Goal: Information Seeking & Learning: Learn about a topic

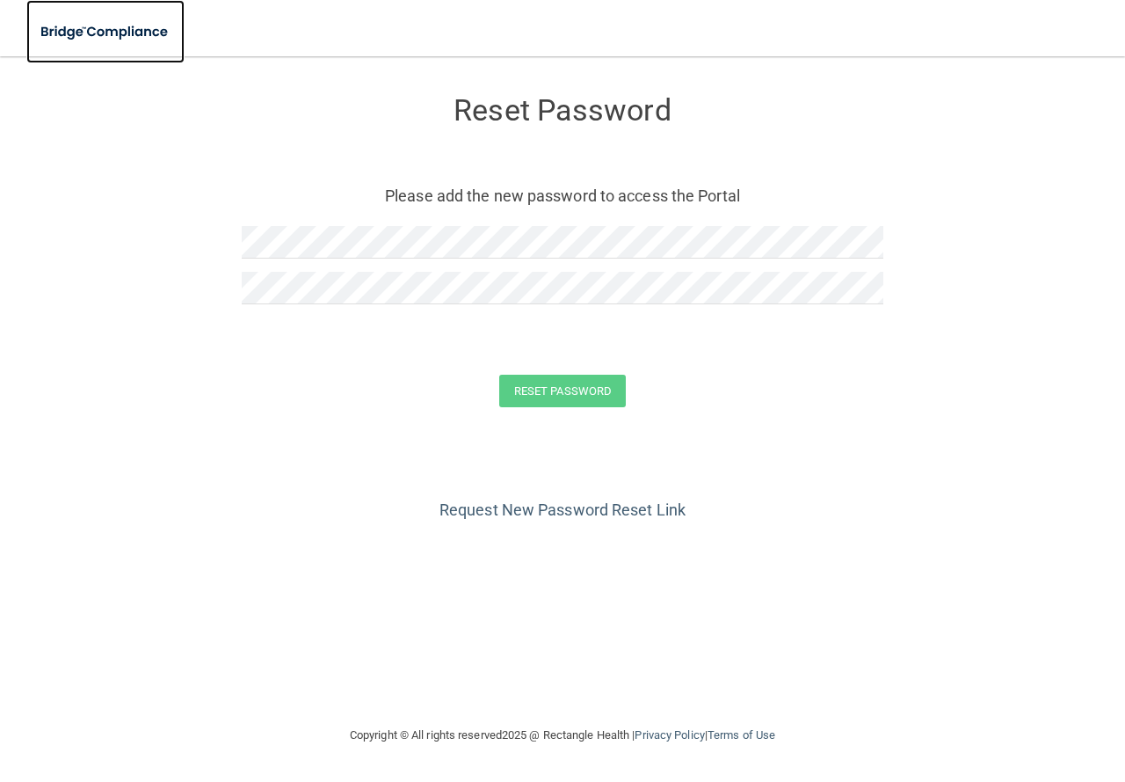
click at [77, 33] on img at bounding box center [105, 32] width 158 height 36
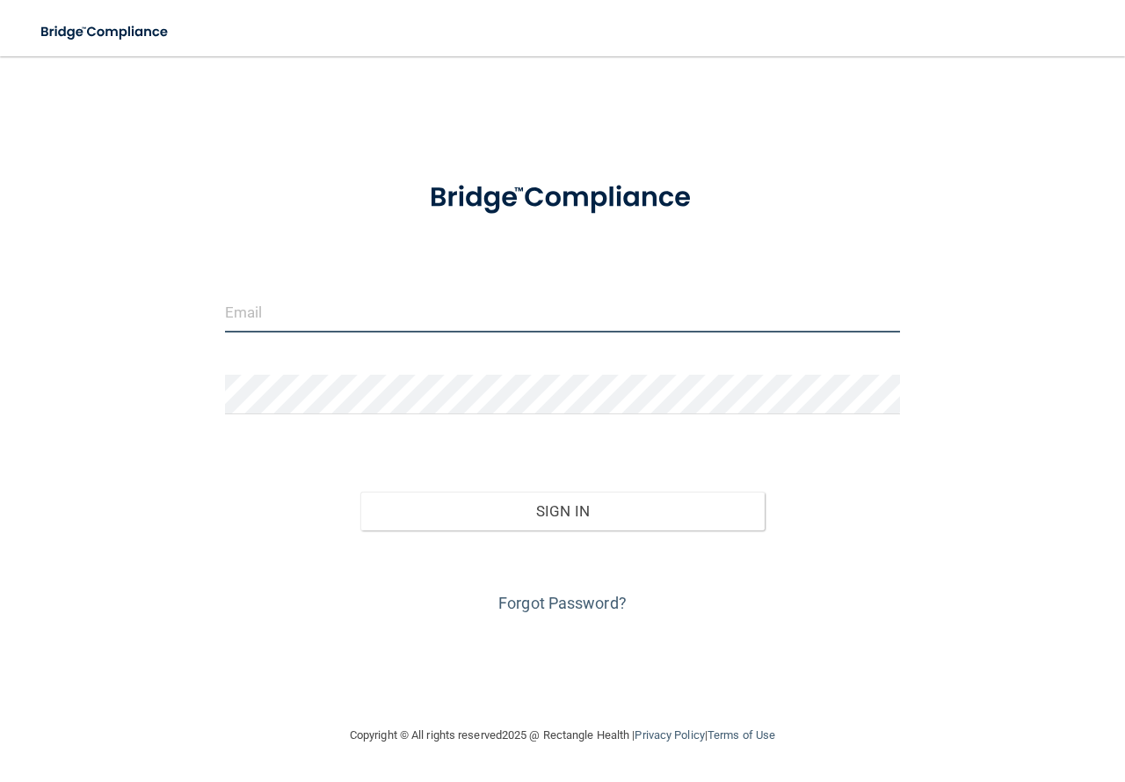
click at [277, 310] on input "email" at bounding box center [562, 313] width 675 height 40
click at [360, 491] on button "Sign In" at bounding box center [562, 510] width 405 height 39
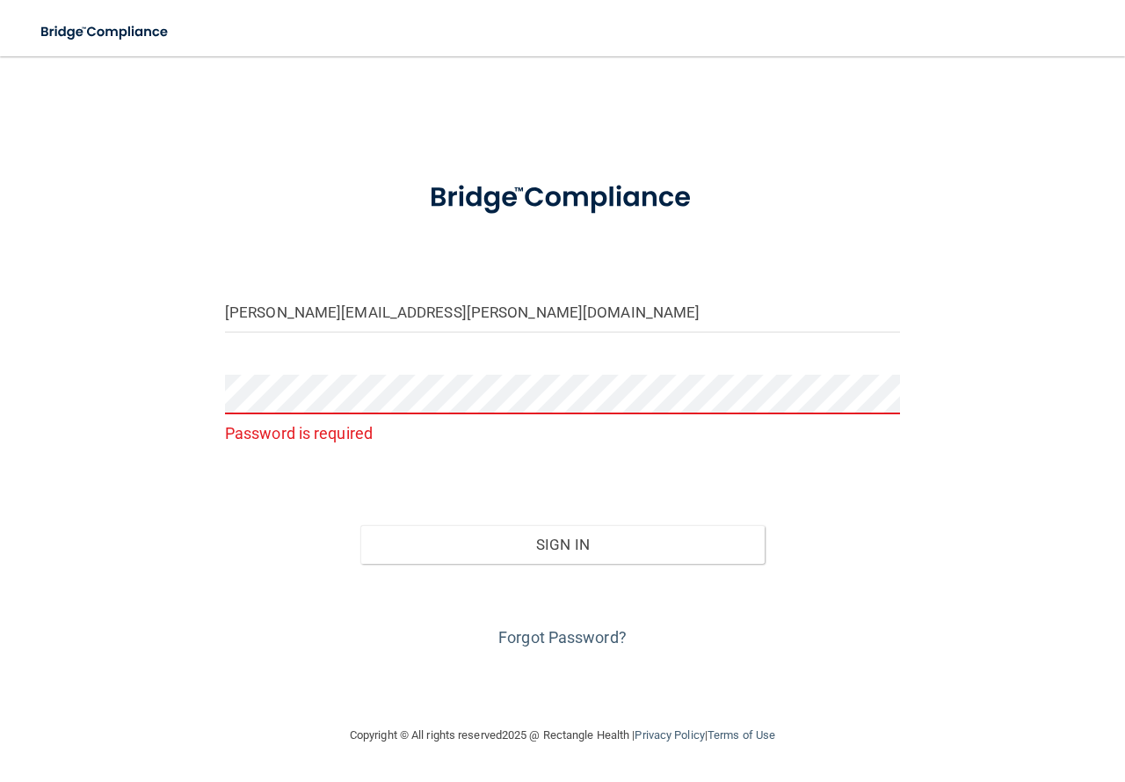
click at [304, 366] on form "Taylor.Seales@amerident.com Password is required Invalid email/password. You do…" at bounding box center [562, 407] width 675 height 490
click at [398, 314] on input "Taylor.Seales@amerident.com" at bounding box center [562, 313] width 675 height 40
type input "Taylor.Seales@ameridentco.com"
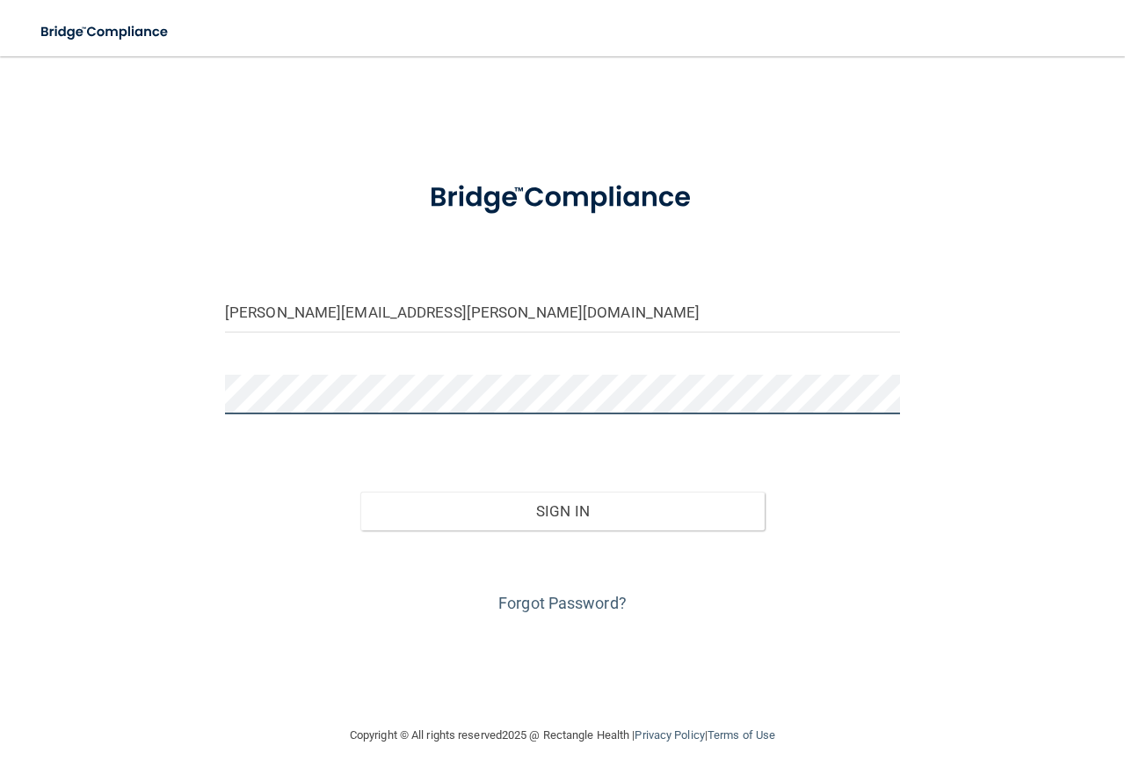
click at [360, 491] on button "Sign In" at bounding box center [562, 510] width 405 height 39
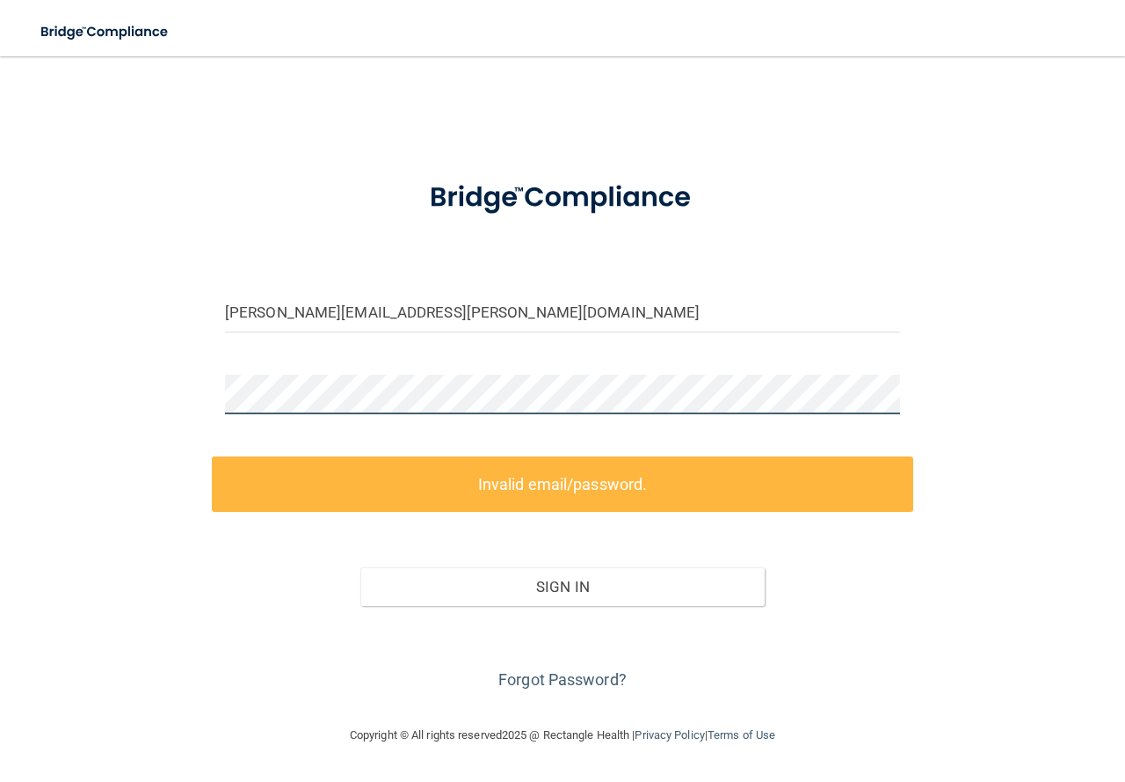
click at [0, 352] on main "Taylor.Seales@ameridentco.com Invalid email/password. You don't have permission…" at bounding box center [562, 418] width 1125 height 725
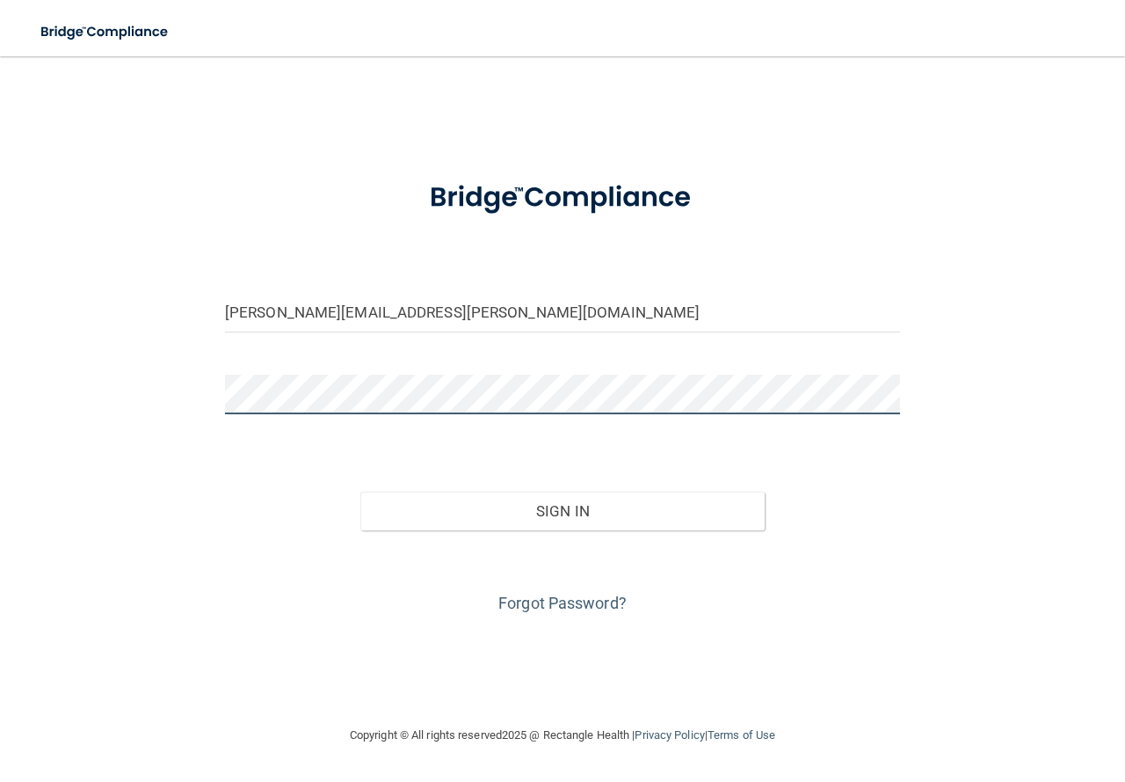
click at [360, 491] on button "Sign In" at bounding box center [562, 510] width 405 height 39
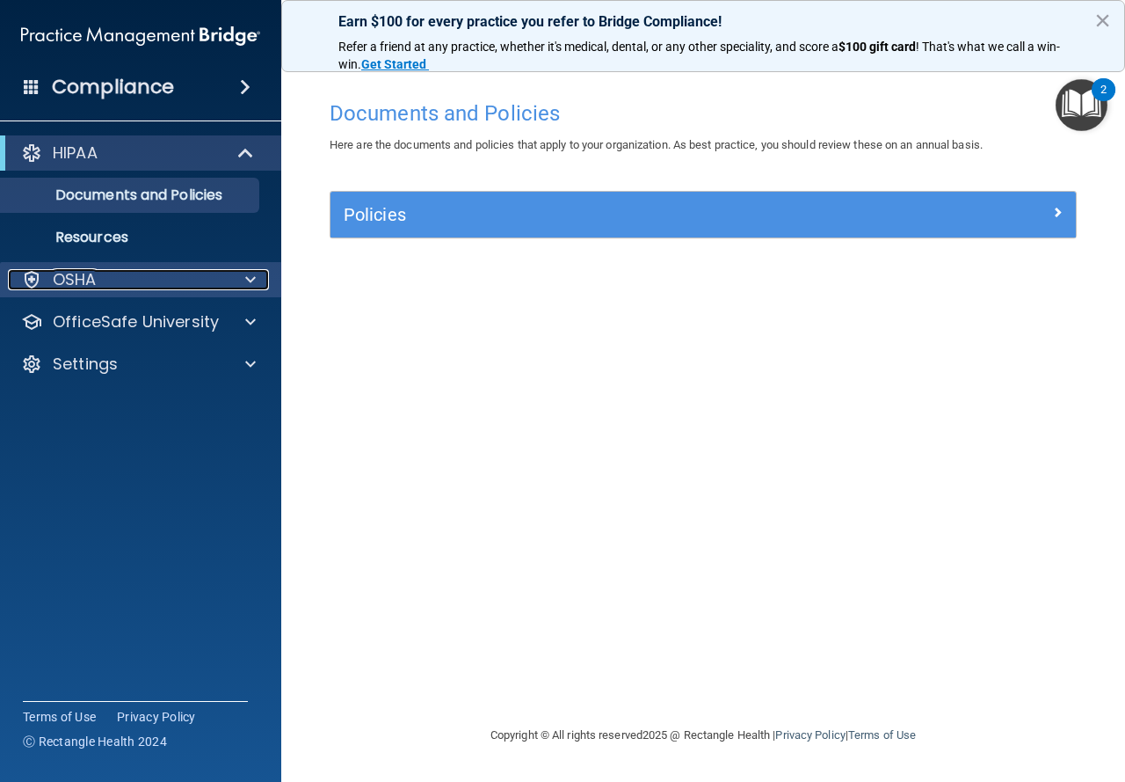
click at [85, 280] on p "OSHA" at bounding box center [75, 279] width 44 height 21
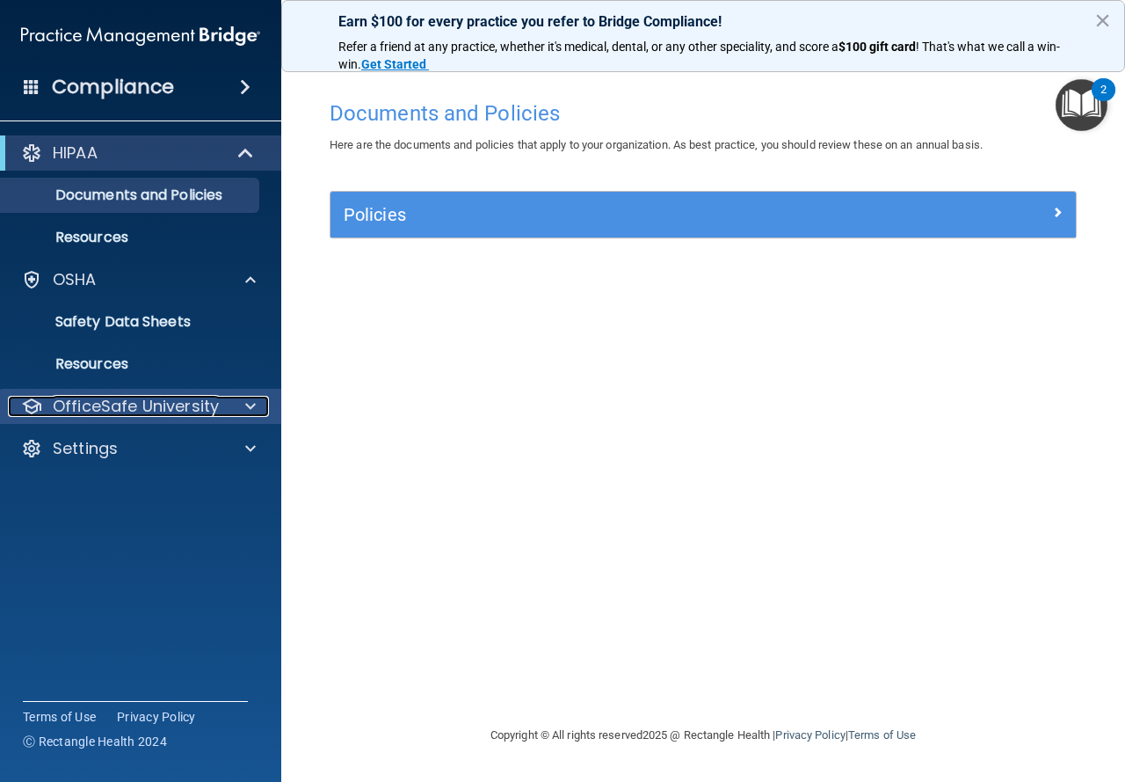
click at [141, 413] on p "OfficeSafe University" at bounding box center [136, 406] width 166 height 21
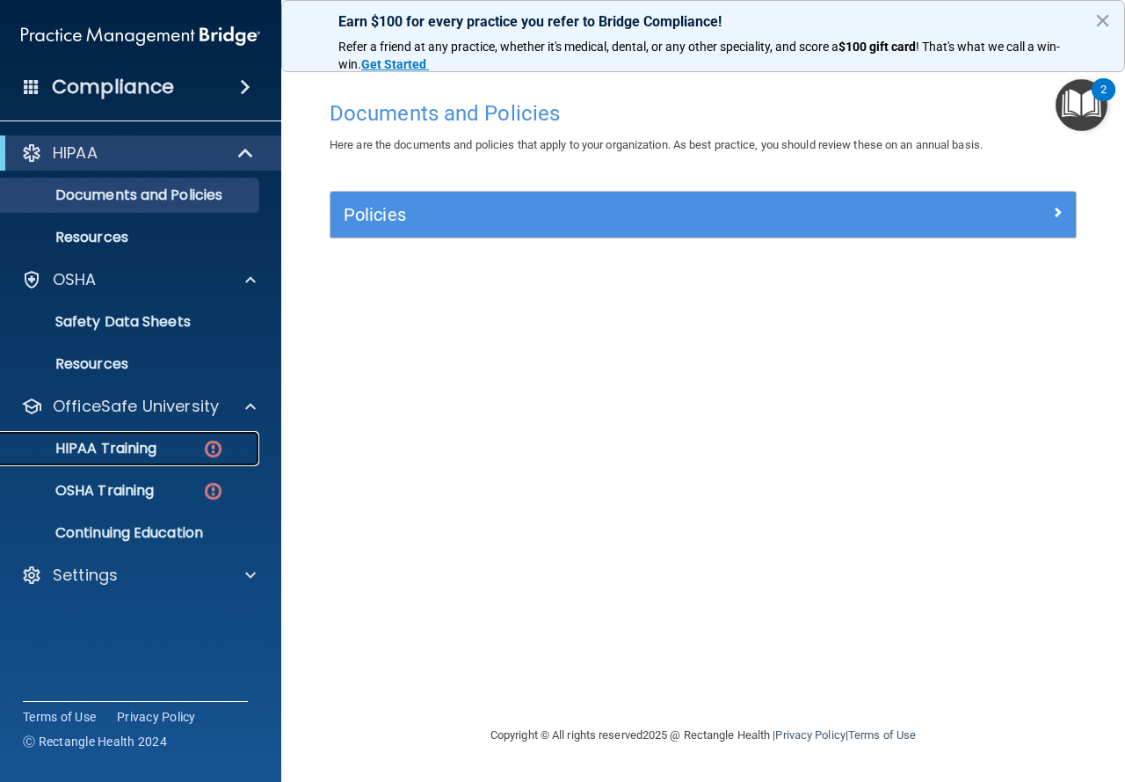
click at [150, 450] on p "HIPAA Training" at bounding box center [83, 449] width 145 height 18
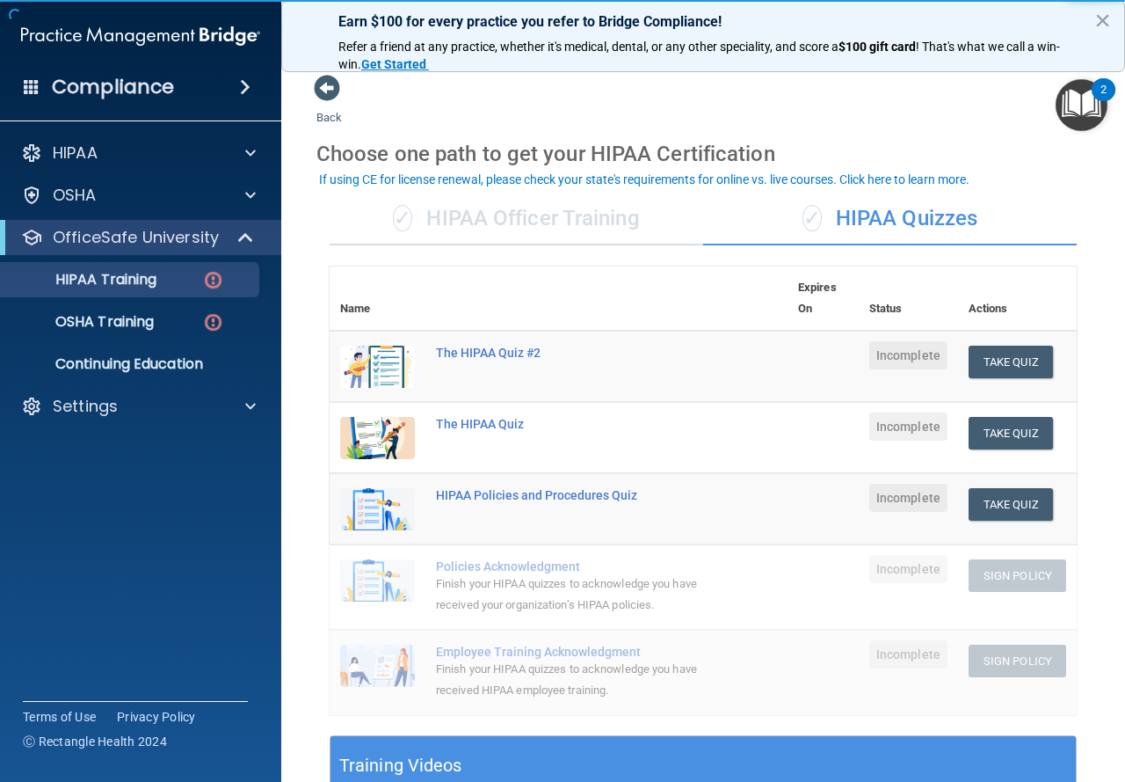
click at [885, 349] on span "Incomplete" at bounding box center [908, 355] width 78 height 28
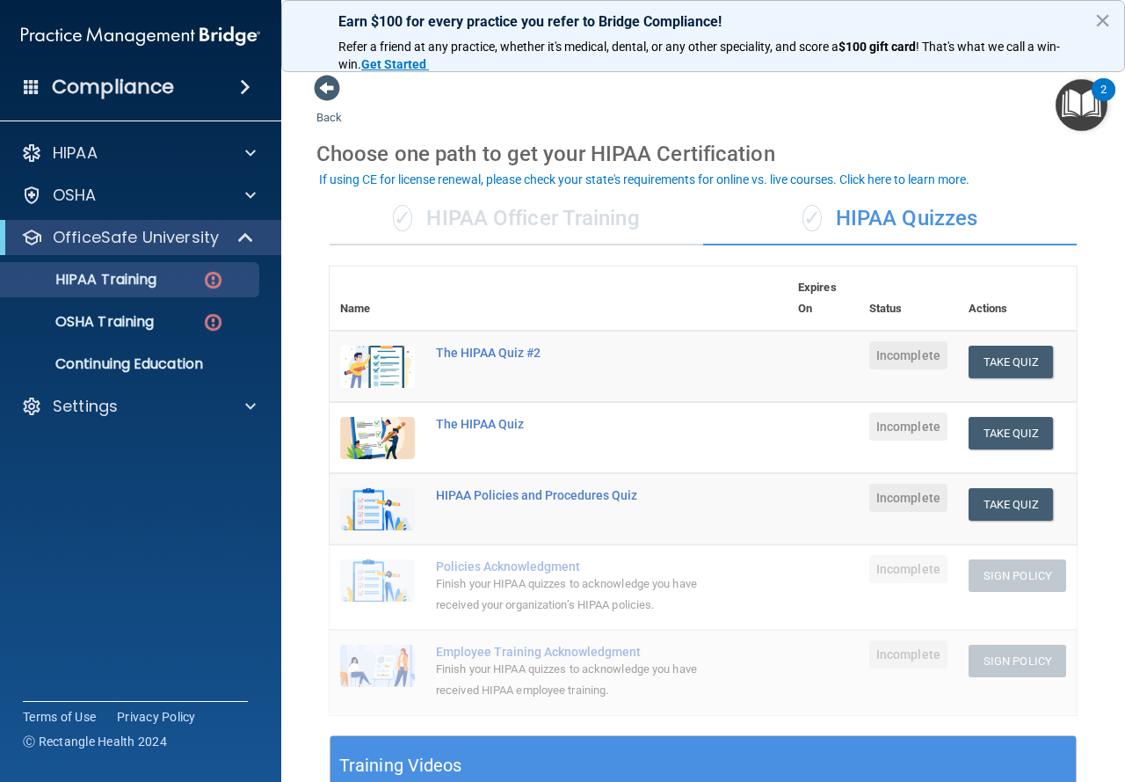
click at [526, 570] on div "Policies Acknowledgment" at bounding box center [568, 566] width 264 height 14
click at [534, 467] on td "The HIPAA Quiz" at bounding box center [607, 437] width 362 height 71
click at [535, 366] on td "The HIPAA Quiz #2" at bounding box center [607, 367] width 362 height 72
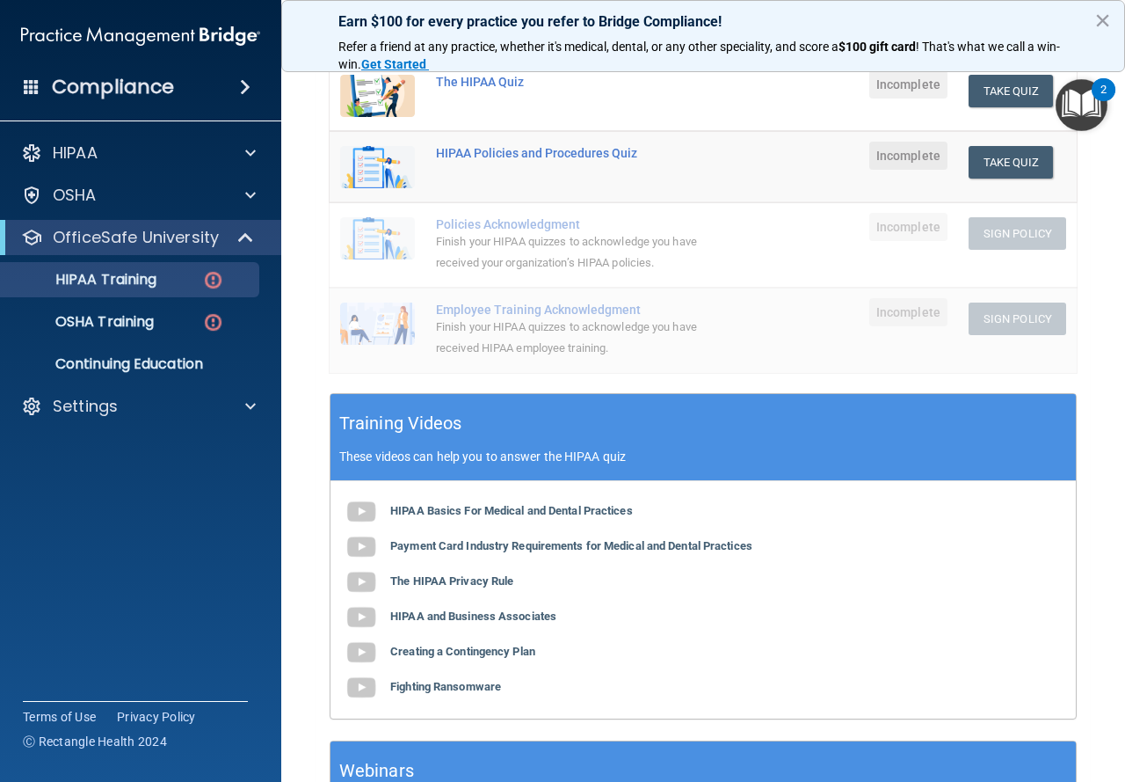
scroll to position [380, 0]
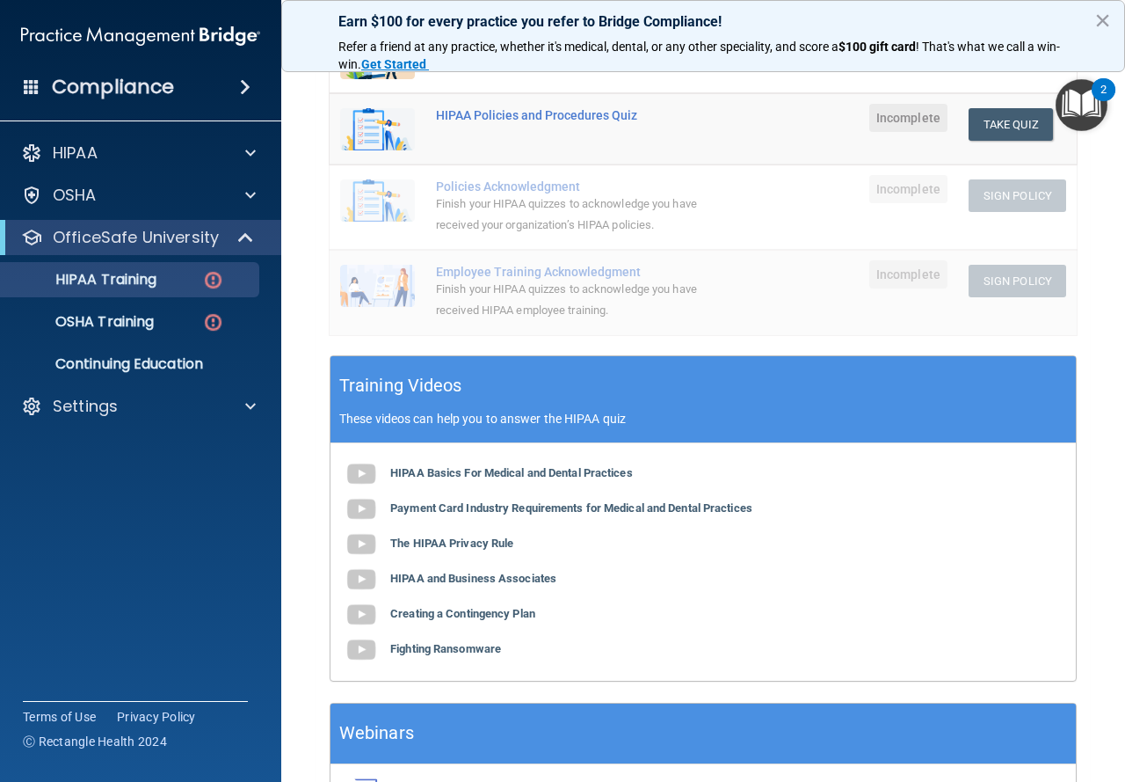
click at [824, 192] on td at bounding box center [823, 206] width 71 height 85
click at [468, 184] on div "Policies Acknowledgment" at bounding box center [568, 186] width 264 height 14
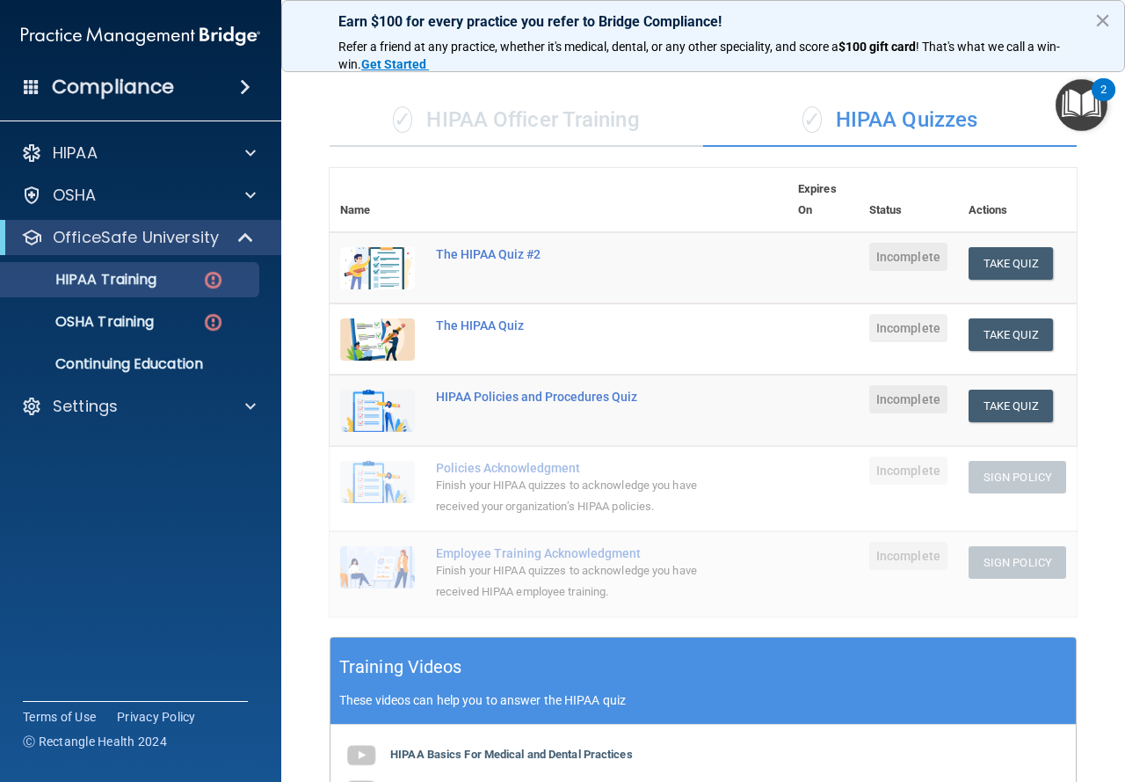
scroll to position [0, 0]
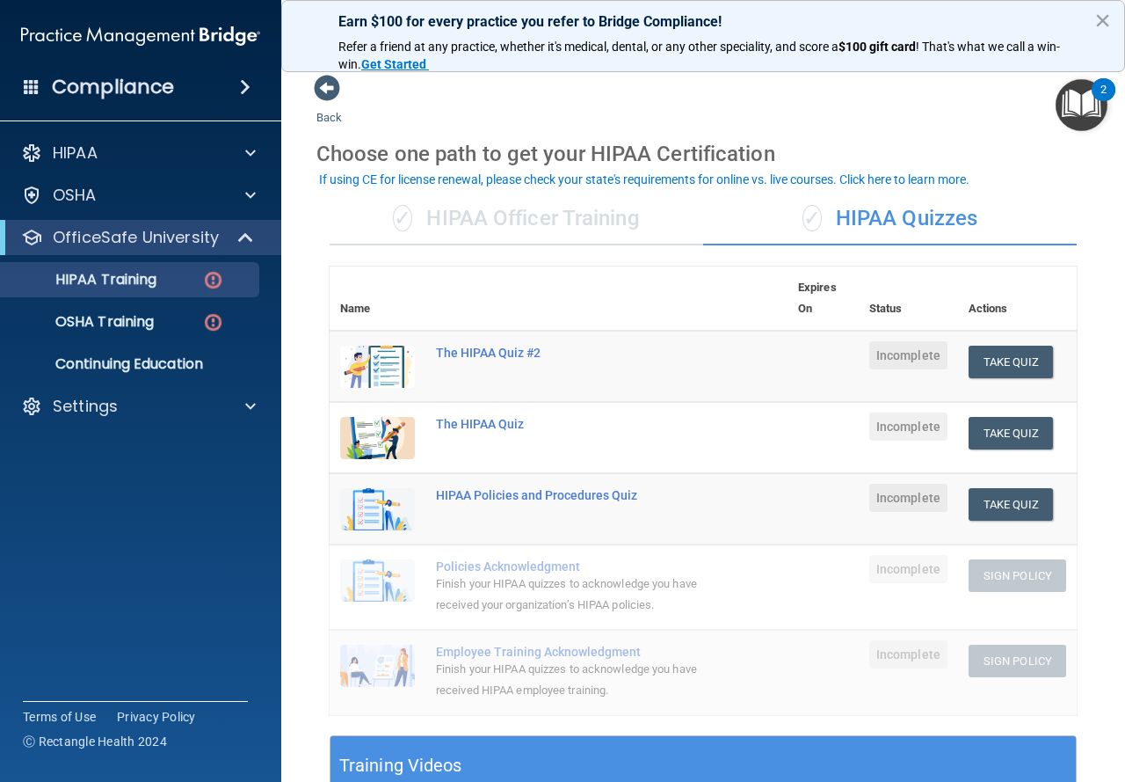
click at [592, 208] on div "✓ HIPAA Officer Training" at bounding box center [517, 219] width 374 height 53
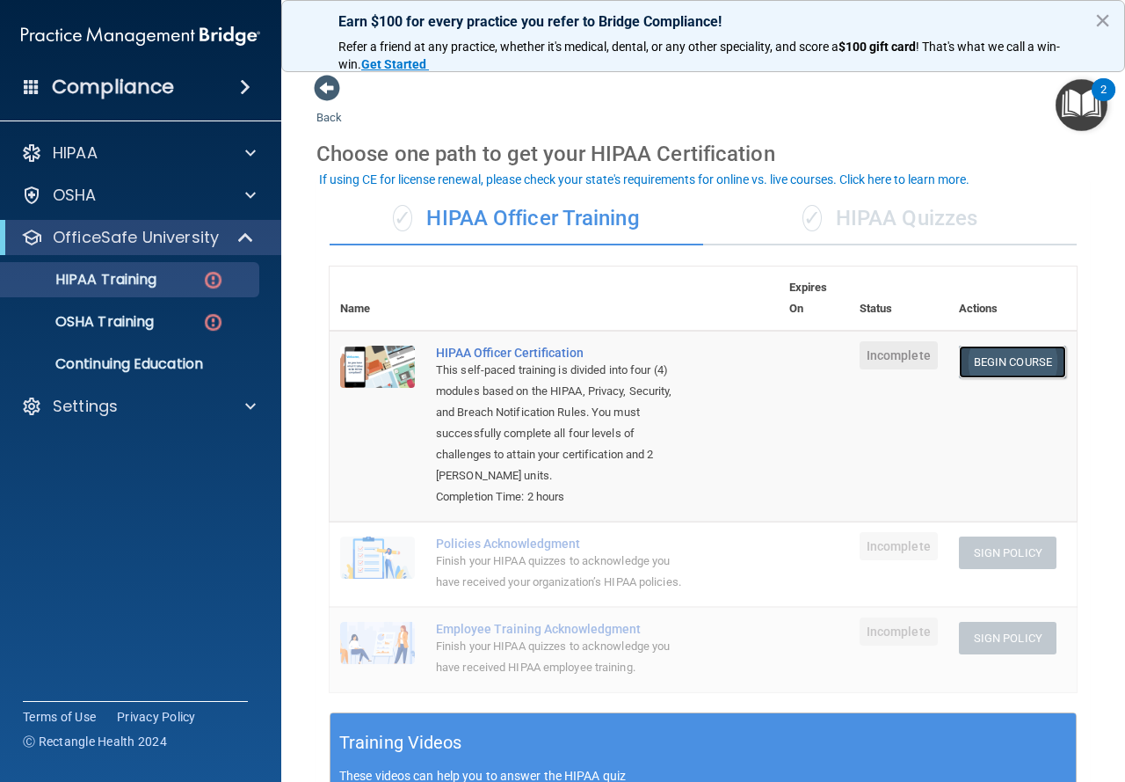
click at [985, 354] on link "Begin Course" at bounding box center [1012, 362] width 107 height 33
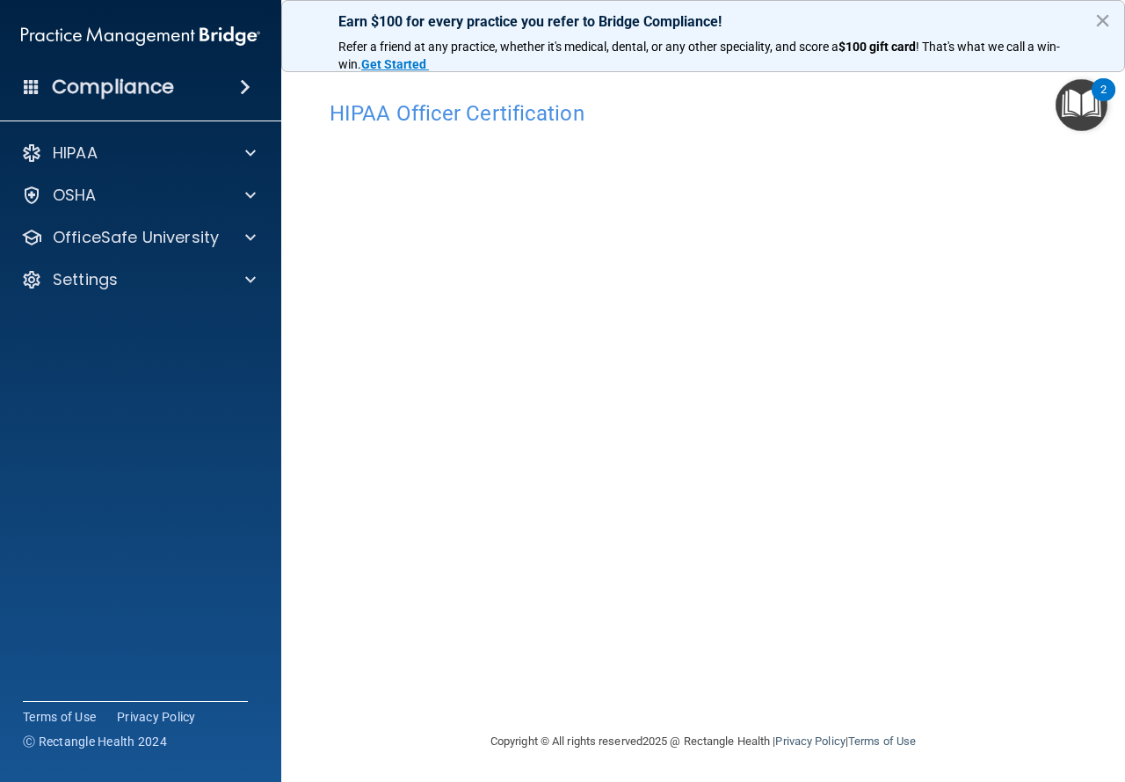
drag, startPoint x: 982, startPoint y: 354, endPoint x: 399, endPoint y: 734, distance: 695.7
